Goal: Information Seeking & Learning: Learn about a topic

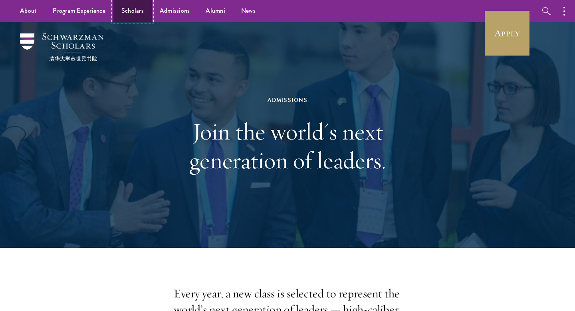
click at [130, 10] on link "Scholars" at bounding box center [132, 11] width 38 height 22
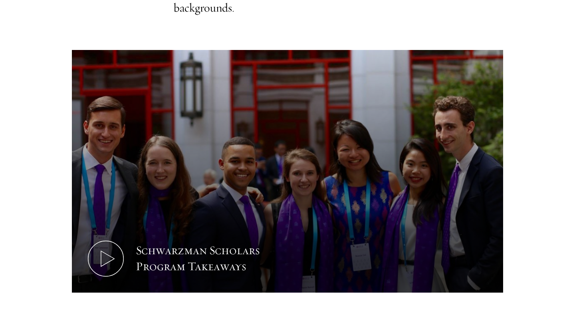
scroll to position [1105, 0]
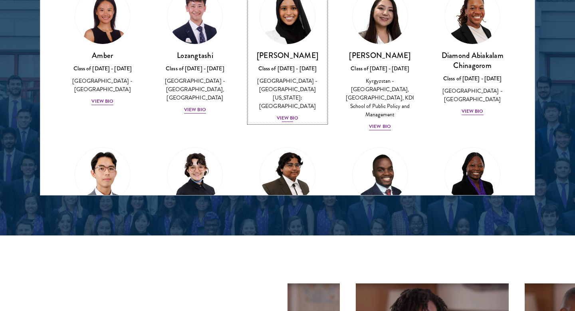
click at [294, 114] on div "View Bio" at bounding box center [288, 118] width 22 height 8
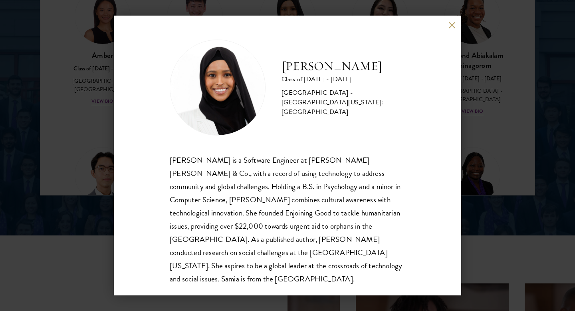
click at [465, 169] on div "Samia Abdi Class of 2025 - 2026 United States of America - University of Minnes…" at bounding box center [287, 155] width 575 height 311
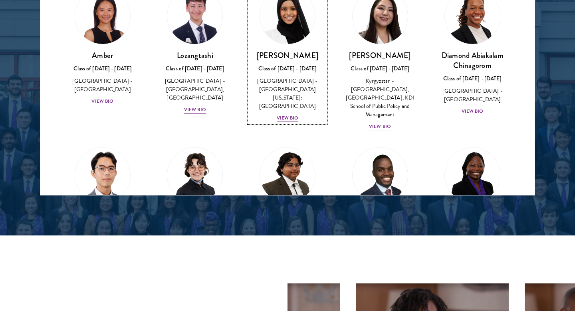
scroll to position [1093, 0]
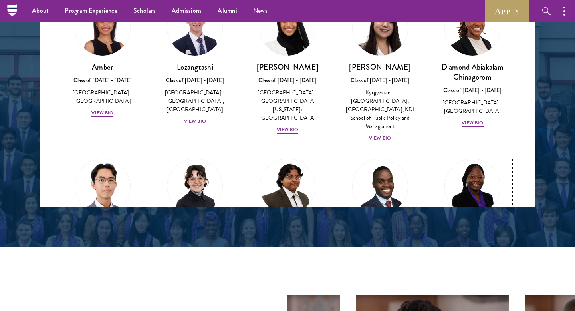
click at [472, 182] on img at bounding box center [472, 186] width 55 height 55
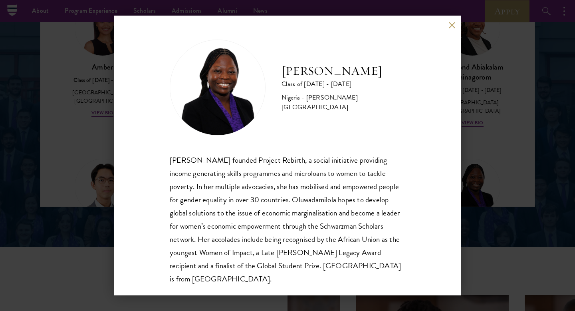
click at [465, 214] on div "Oluwadamilola Akintewe Class of 2025 - 2026 Nigeria - Adekunle Ajasin Universit…" at bounding box center [287, 155] width 575 height 311
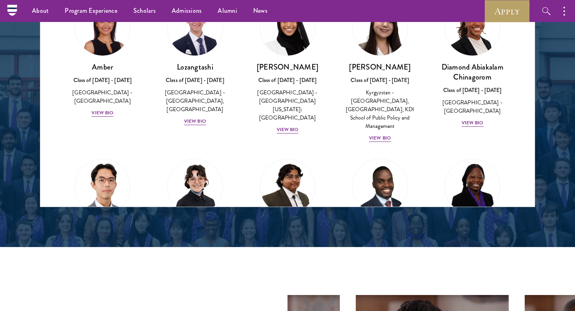
scroll to position [61, 0]
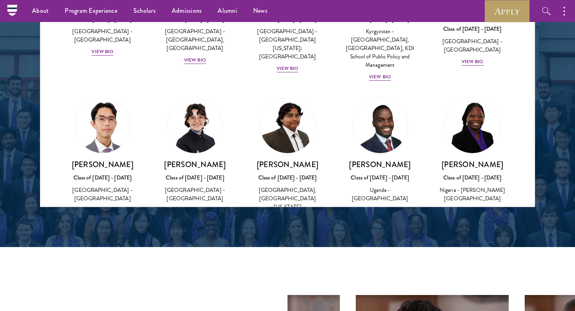
click at [508, 213] on div at bounding box center [287, 4] width 575 height 486
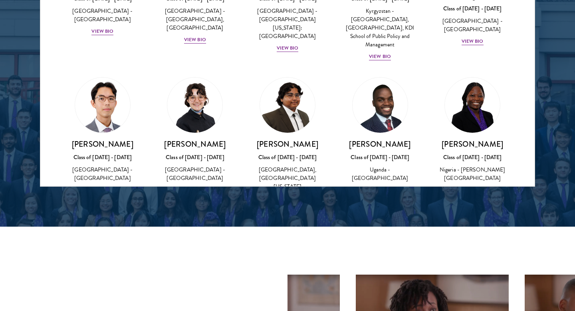
scroll to position [1151, 0]
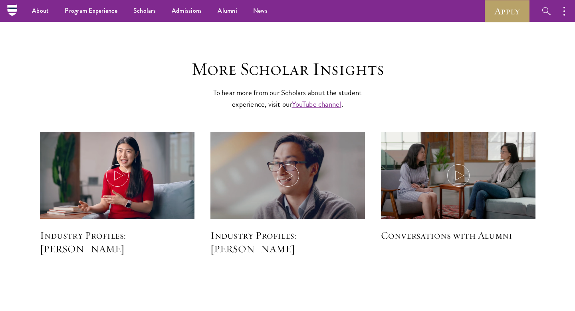
scroll to position [1919, 0]
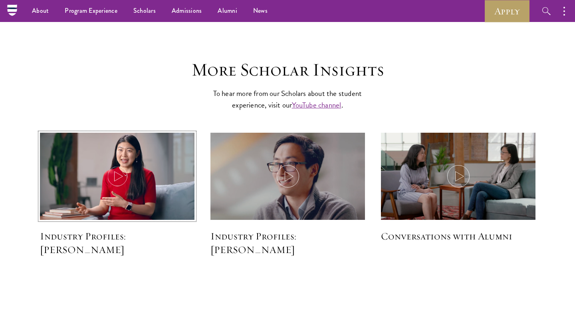
click at [117, 189] on img at bounding box center [117, 177] width 164 height 94
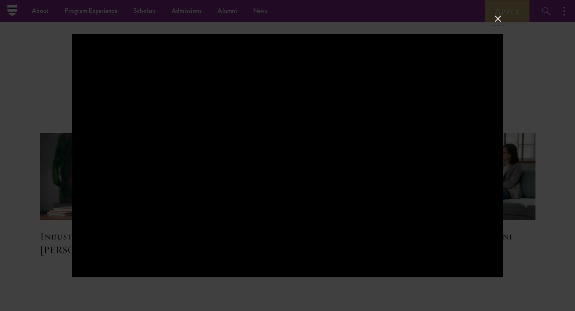
click at [494, 24] on button at bounding box center [498, 19] width 10 height 10
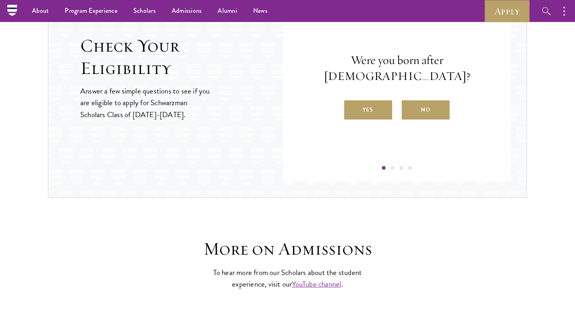
scroll to position [885, 0]
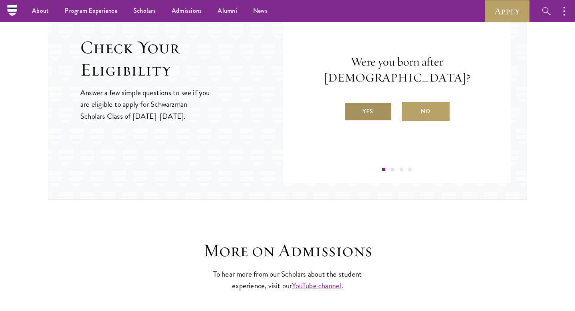
click at [364, 103] on label "Yes" at bounding box center [368, 111] width 48 height 19
click at [351, 103] on input "Yes" at bounding box center [347, 106] width 7 height 7
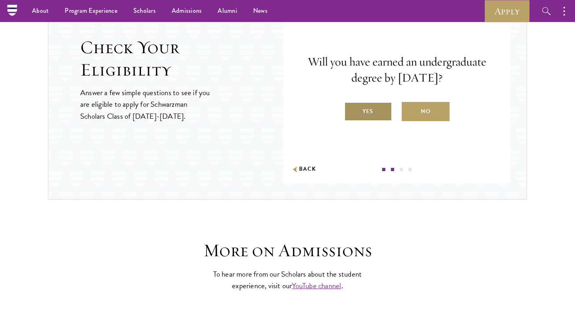
click at [367, 120] on label "Yes" at bounding box center [368, 111] width 48 height 19
click at [351, 110] on input "Yes" at bounding box center [347, 106] width 7 height 7
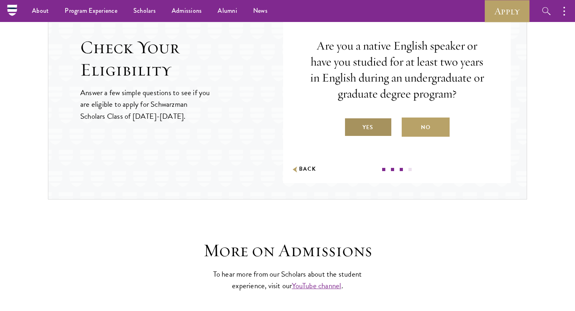
click at [369, 131] on label "Yes" at bounding box center [368, 126] width 48 height 19
click at [351, 126] on input "Yes" at bounding box center [347, 122] width 7 height 7
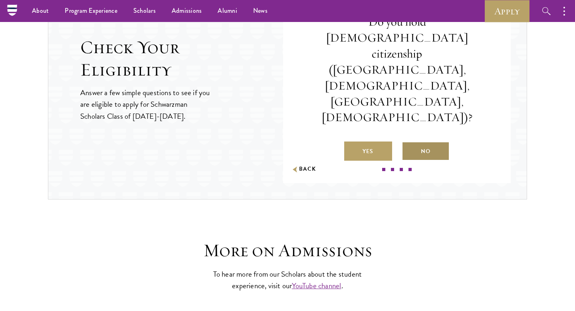
click at [420, 141] on label "No" at bounding box center [426, 150] width 48 height 19
click at [409, 143] on input "No" at bounding box center [405, 146] width 7 height 7
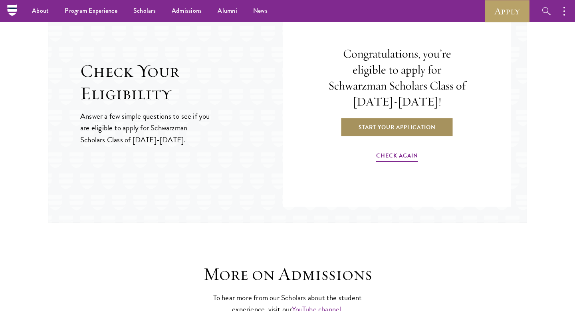
scroll to position [861, 0]
